Goal: Information Seeking & Learning: Learn about a topic

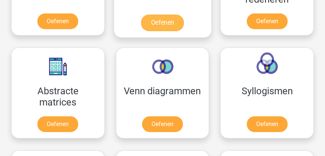
scroll to position [555, 0]
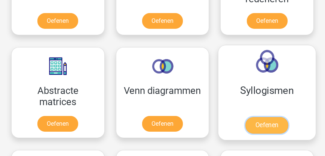
click at [261, 127] on link "Oefenen" at bounding box center [266, 125] width 43 height 16
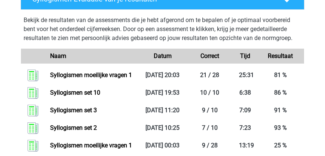
scroll to position [405, 0]
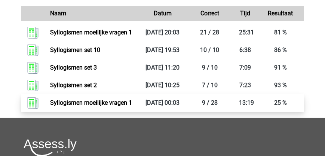
click at [115, 102] on link "Syllogismen moeilijke vragen 1" at bounding box center [91, 102] width 82 height 7
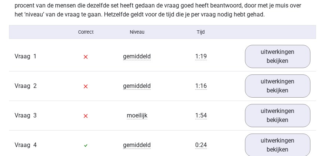
scroll to position [427, 0]
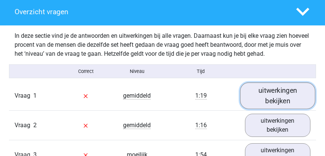
click at [275, 98] on link "uitwerkingen bekijken" at bounding box center [277, 95] width 75 height 27
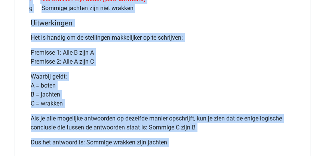
scroll to position [720, 0]
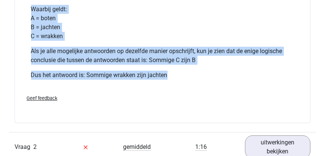
drag, startPoint x: 21, startPoint y: 46, endPoint x: 170, endPoint y: 77, distance: 151.5
copy div "Als er boten, wrakken en jachten bestaan, welke logische conclusie is er dan ui…"
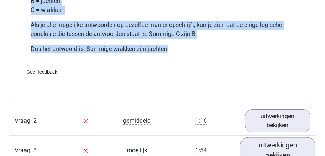
scroll to position [785, 0]
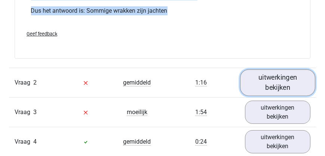
click at [268, 87] on link "uitwerkingen bekijken" at bounding box center [277, 82] width 75 height 27
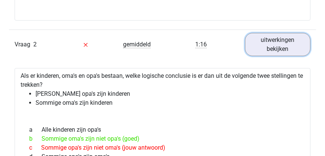
scroll to position [849, 0]
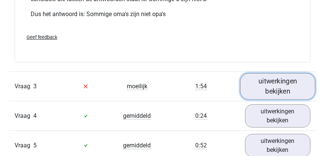
click at [270, 98] on link "uitwerkingen bekijken" at bounding box center [277, 86] width 75 height 27
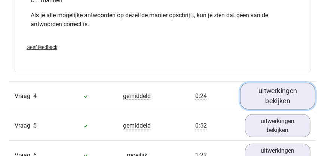
click at [274, 109] on link "uitwerkingen bekijken" at bounding box center [277, 96] width 75 height 27
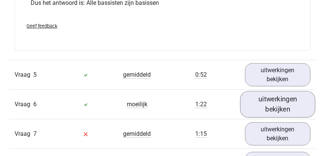
scroll to position [1831, 0]
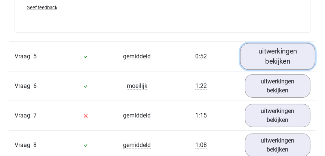
click at [269, 65] on link "uitwerkingen bekijken" at bounding box center [277, 56] width 75 height 27
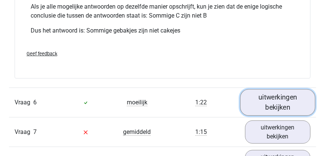
click at [273, 106] on link "uitwerkingen bekijken" at bounding box center [277, 102] width 75 height 27
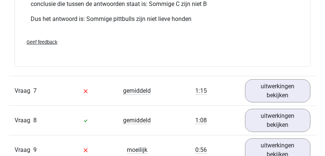
scroll to position [2514, 0]
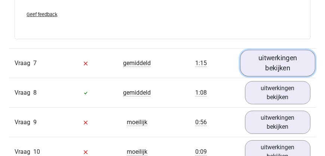
click at [265, 69] on link "uitwerkingen bekijken" at bounding box center [277, 63] width 75 height 27
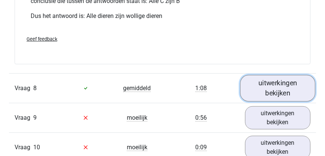
click at [273, 98] on link "uitwerkingen bekijken" at bounding box center [277, 88] width 75 height 27
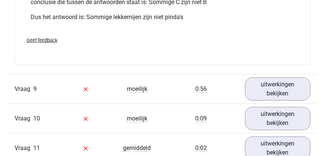
scroll to position [3218, 0]
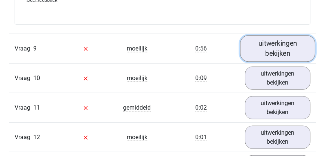
click at [266, 58] on link "uitwerkingen bekijken" at bounding box center [277, 48] width 75 height 27
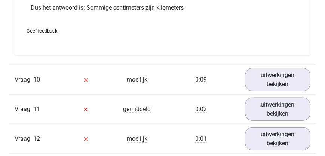
scroll to position [3560, 0]
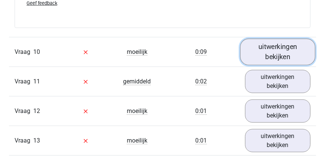
click at [267, 62] on link "uitwerkingen bekijken" at bounding box center [277, 51] width 75 height 27
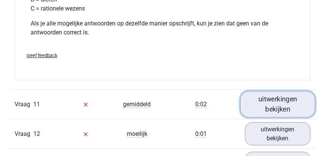
click at [272, 105] on link "uitwerkingen bekijken" at bounding box center [277, 104] width 75 height 27
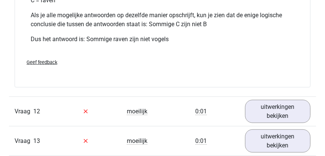
scroll to position [4200, 0]
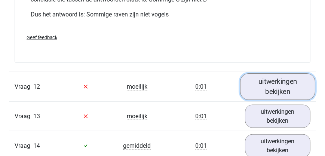
click at [269, 89] on link "uitwerkingen bekijken" at bounding box center [277, 86] width 75 height 27
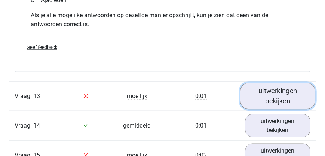
click at [273, 100] on link "uitwerkingen bekijken" at bounding box center [277, 96] width 75 height 27
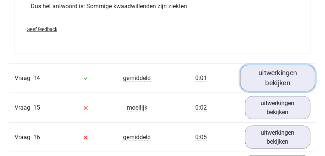
click at [270, 86] on link "uitwerkingen bekijken" at bounding box center [277, 78] width 75 height 27
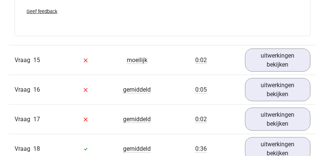
scroll to position [5247, 0]
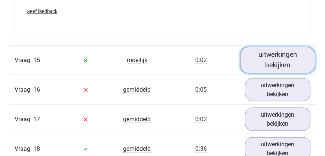
click at [268, 67] on link "uitwerkingen bekijken" at bounding box center [277, 60] width 75 height 27
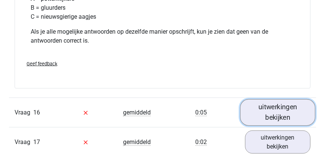
click at [273, 113] on link "uitwerkingen bekijken" at bounding box center [277, 112] width 75 height 27
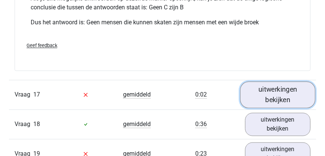
click at [271, 104] on link "uitwerkingen bekijken" at bounding box center [277, 94] width 75 height 27
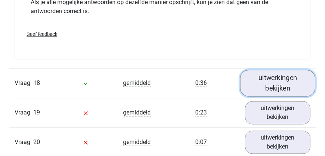
click at [271, 91] on link "uitwerkingen bekijken" at bounding box center [277, 82] width 75 height 27
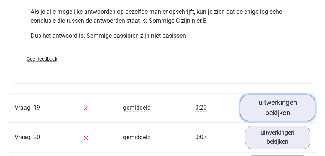
click at [274, 111] on link "uitwerkingen bekijken" at bounding box center [277, 107] width 75 height 27
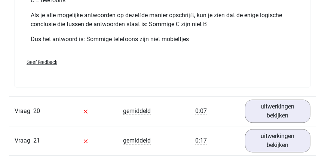
scroll to position [6933, 0]
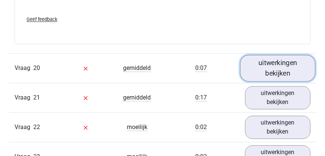
click at [269, 74] on link "uitwerkingen bekijken" at bounding box center [277, 68] width 75 height 27
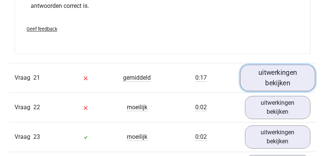
click at [279, 81] on link "uitwerkingen bekijken" at bounding box center [277, 78] width 75 height 27
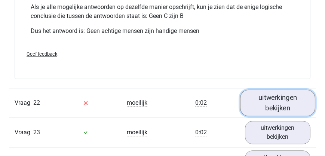
click at [280, 106] on link "uitwerkingen bekijken" at bounding box center [277, 102] width 75 height 27
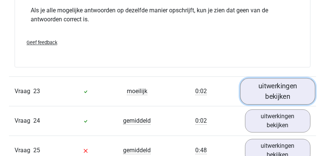
click at [279, 101] on link "uitwerkingen bekijken" at bounding box center [277, 91] width 75 height 27
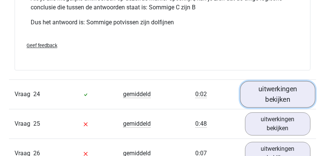
click at [279, 104] on link "uitwerkingen bekijken" at bounding box center [277, 94] width 75 height 27
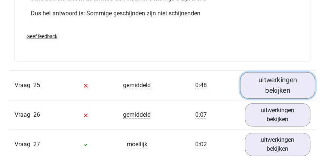
click at [272, 92] on link "uitwerkingen bekijken" at bounding box center [277, 85] width 75 height 27
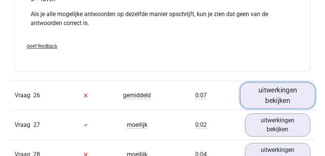
click at [275, 100] on link "uitwerkingen bekijken" at bounding box center [277, 95] width 75 height 27
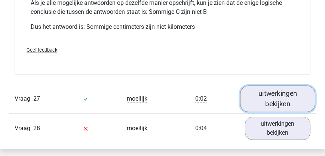
click at [276, 104] on link "uitwerkingen bekijken" at bounding box center [277, 98] width 75 height 27
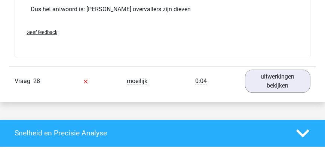
scroll to position [9645, 0]
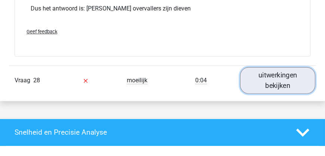
click at [272, 89] on link "uitwerkingen bekijken" at bounding box center [277, 80] width 75 height 27
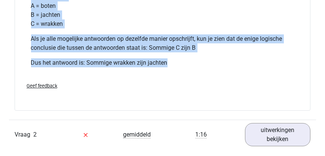
scroll to position [695, 0]
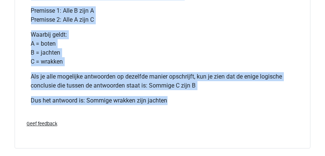
click at [176, 59] on p "Waarbij geldt: A = boten B = jachten C = wrakken" at bounding box center [162, 48] width 263 height 36
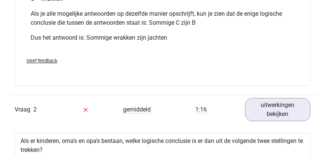
scroll to position [781, 0]
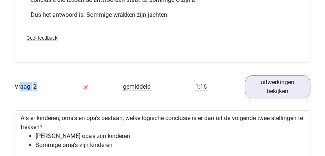
drag, startPoint x: 19, startPoint y: 80, endPoint x: 35, endPoint y: 89, distance: 18.1
click at [38, 90] on div "Vraag 2 gemiddeld 1:16 uitwerkingen bekijken" at bounding box center [162, 87] width 307 height 30
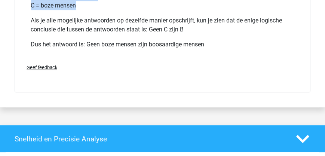
scroll to position [9951, 0]
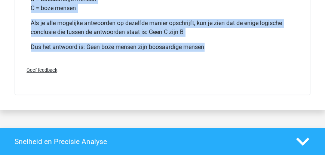
drag, startPoint x: 15, startPoint y: 90, endPoint x: 217, endPoint y: 47, distance: 207.1
copy div "Vraag 2 gemiddeld 1:16 uitwerkingen bekijken Als er kinderen, oma's en opa's be…"
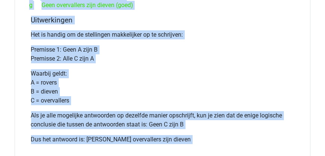
scroll to position [9482, 0]
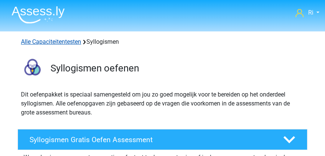
click at [63, 41] on link "Alle Capaciteitentesten" at bounding box center [51, 41] width 60 height 7
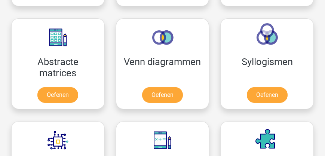
scroll to position [585, 0]
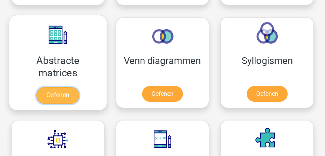
click at [74, 96] on link "Oefenen" at bounding box center [58, 95] width 43 height 16
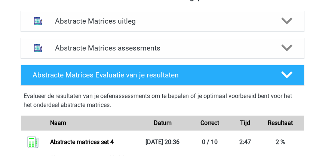
scroll to position [363, 0]
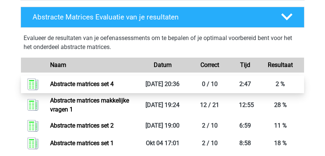
click at [87, 85] on link "Abstracte matrices set 4" at bounding box center [82, 83] width 64 height 7
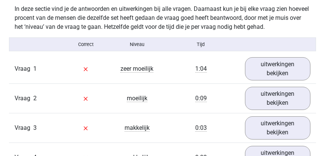
scroll to position [448, 0]
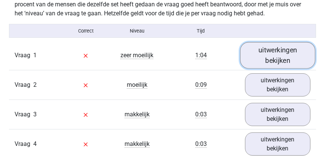
click at [283, 61] on link "uitwerkingen bekijken" at bounding box center [277, 55] width 75 height 27
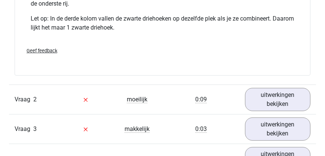
scroll to position [790, 0]
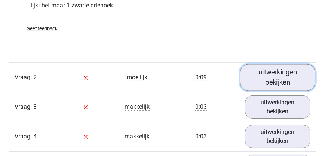
click at [277, 80] on link "uitwerkingen bekijken" at bounding box center [277, 77] width 75 height 27
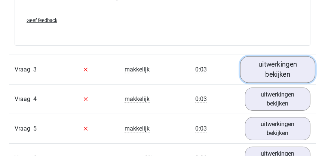
click at [275, 79] on link "uitwerkingen bekijken" at bounding box center [277, 69] width 75 height 27
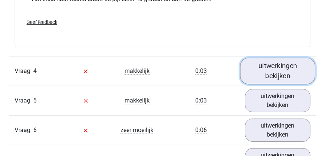
click at [275, 83] on link "uitwerkingen bekijken" at bounding box center [277, 71] width 75 height 27
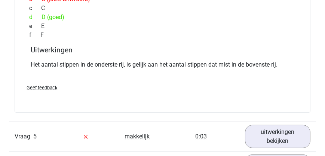
scroll to position [1750, 0]
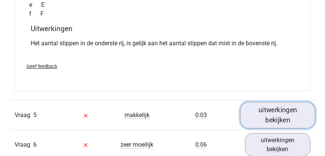
click at [279, 113] on link "uitwerkingen bekijken" at bounding box center [277, 115] width 75 height 27
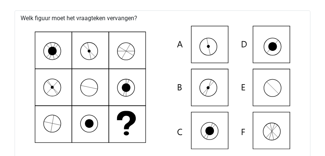
scroll to position [1921, 0]
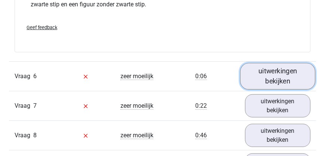
click at [273, 82] on link "uitwerkingen bekijken" at bounding box center [277, 76] width 75 height 27
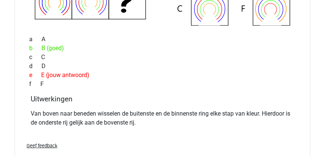
scroll to position [2348, 0]
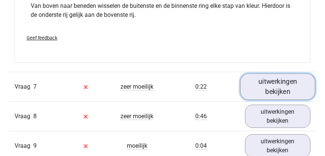
click at [276, 83] on link "uitwerkingen bekijken" at bounding box center [277, 87] width 75 height 27
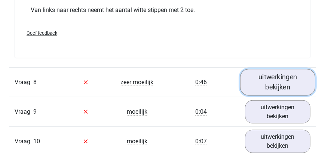
click at [276, 79] on link "uitwerkingen bekijken" at bounding box center [277, 82] width 75 height 27
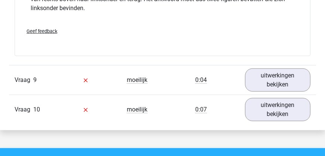
scroll to position [3181, 0]
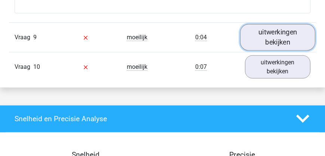
click at [274, 46] on link "uitwerkingen bekijken" at bounding box center [277, 37] width 75 height 27
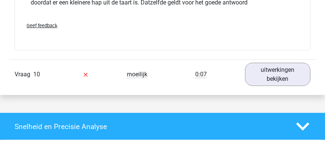
scroll to position [3565, 0]
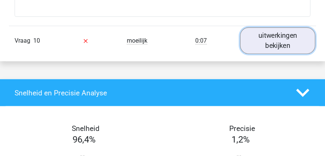
click at [275, 54] on link "uitwerkingen bekijken" at bounding box center [277, 40] width 75 height 27
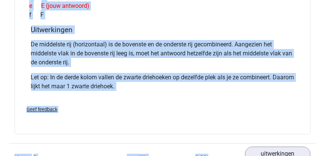
scroll to position [714, 0]
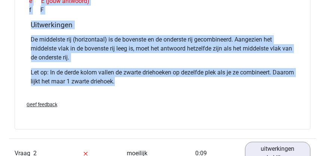
drag, startPoint x: 23, startPoint y: 77, endPoint x: 263, endPoint y: 90, distance: 240.2
copy div "Welk figuur moet het vraagteken vervangen? a A (goed) b B c C d D e E (jouw ant…"
click at [136, 29] on h4 "Uitwerkingen" at bounding box center [162, 25] width 263 height 9
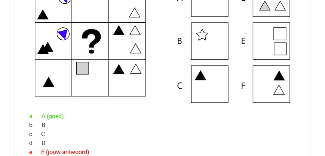
scroll to position [522, 0]
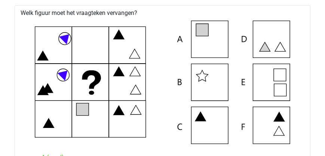
drag, startPoint x: 50, startPoint y: 42, endPoint x: 72, endPoint y: 46, distance: 23.0
click at [72, 46] on icon at bounding box center [163, 82] width 272 height 123
drag, startPoint x: 49, startPoint y: 38, endPoint x: 39, endPoint y: 27, distance: 15.1
click at [39, 27] on icon at bounding box center [163, 82] width 272 height 123
drag, startPoint x: 36, startPoint y: 32, endPoint x: 74, endPoint y: 30, distance: 37.8
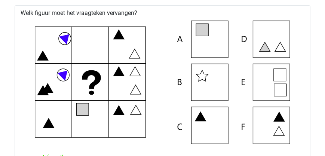
click at [69, 31] on icon at bounding box center [163, 82] width 272 height 123
drag, startPoint x: 83, startPoint y: 27, endPoint x: 117, endPoint y: 40, distance: 36.3
drag, startPoint x: 117, startPoint y: 40, endPoint x: 129, endPoint y: 30, distance: 15.8
click at [129, 30] on icon at bounding box center [163, 82] width 272 height 123
drag, startPoint x: 48, startPoint y: 29, endPoint x: 80, endPoint y: 64, distance: 47.1
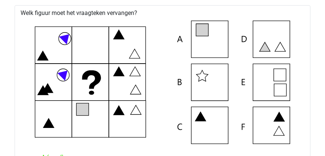
click at [81, 66] on icon at bounding box center [163, 82] width 272 height 123
drag, startPoint x: 70, startPoint y: 33, endPoint x: 91, endPoint y: 52, distance: 28.3
click at [91, 52] on icon at bounding box center [163, 82] width 272 height 123
click at [55, 49] on icon at bounding box center [163, 82] width 272 height 123
drag, startPoint x: 55, startPoint y: 49, endPoint x: 160, endPoint y: 32, distance: 106.0
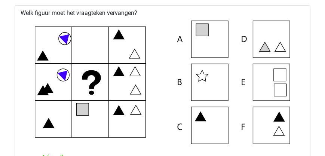
click at [161, 31] on icon at bounding box center [163, 82] width 272 height 123
drag, startPoint x: 156, startPoint y: 35, endPoint x: 303, endPoint y: 102, distance: 162.0
click at [303, 102] on div at bounding box center [163, 82] width 284 height 129
drag, startPoint x: 303, startPoint y: 107, endPoint x: 291, endPoint y: 136, distance: 31.2
click at [295, 137] on div at bounding box center [163, 82] width 284 height 129
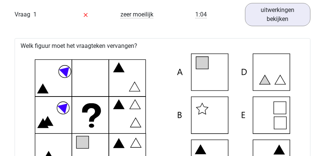
scroll to position [479, 0]
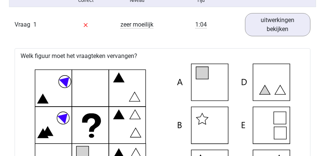
drag, startPoint x: 314, startPoint y: 62, endPoint x: 207, endPoint y: 55, distance: 107.1
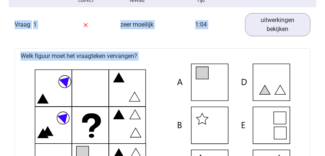
drag, startPoint x: 15, startPoint y: 31, endPoint x: 285, endPoint y: 84, distance: 275.7
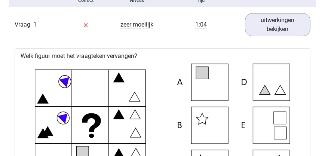
drag, startPoint x: 96, startPoint y: 95, endPoint x: 87, endPoint y: 114, distance: 21.1
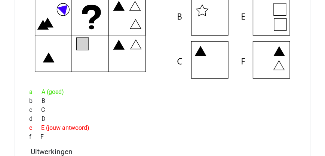
scroll to position [565, 0]
